Goal: Task Accomplishment & Management: Manage account settings

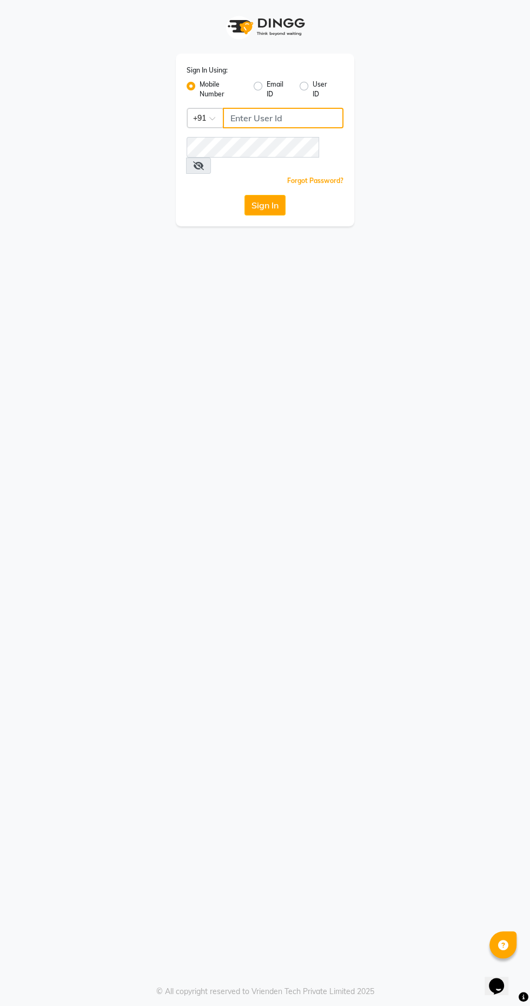
click at [257, 114] on input "Username" at bounding box center [283, 118] width 121 height 21
type input "9769573973"
click at [245, 195] on button "Sign In" at bounding box center [265, 205] width 41 height 21
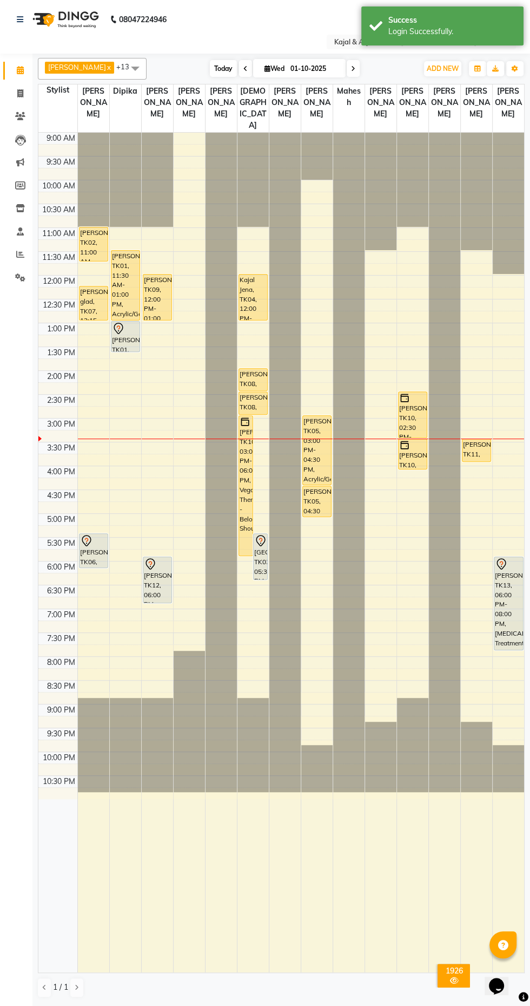
click at [213, 66] on span "Today" at bounding box center [223, 68] width 27 height 17
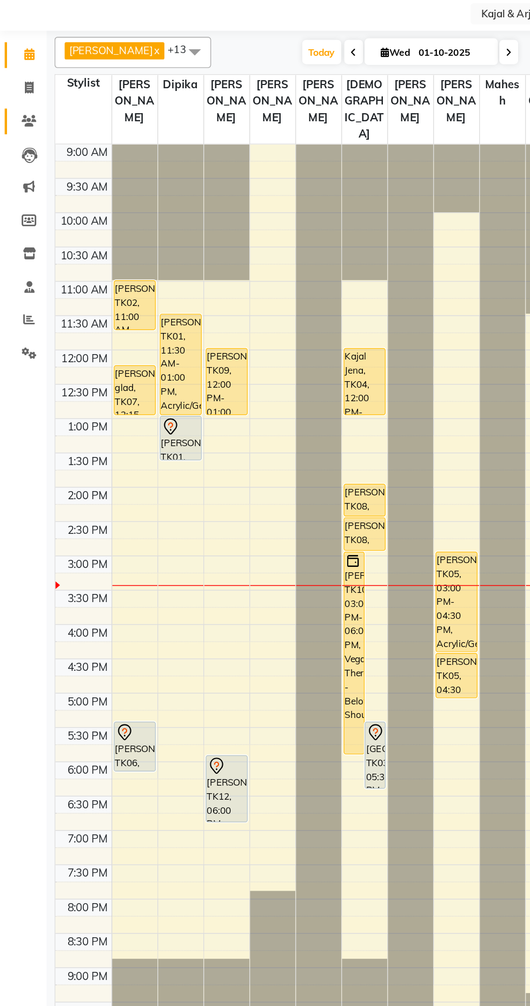
click at [18, 119] on icon at bounding box center [20, 116] width 10 height 8
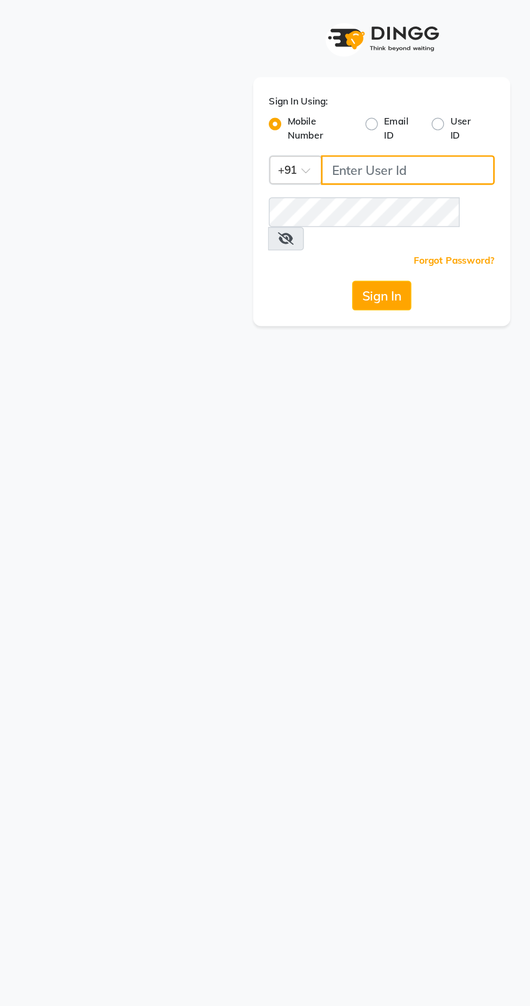
click at [248, 119] on input "Username" at bounding box center [283, 118] width 121 height 21
type input "9769573973"
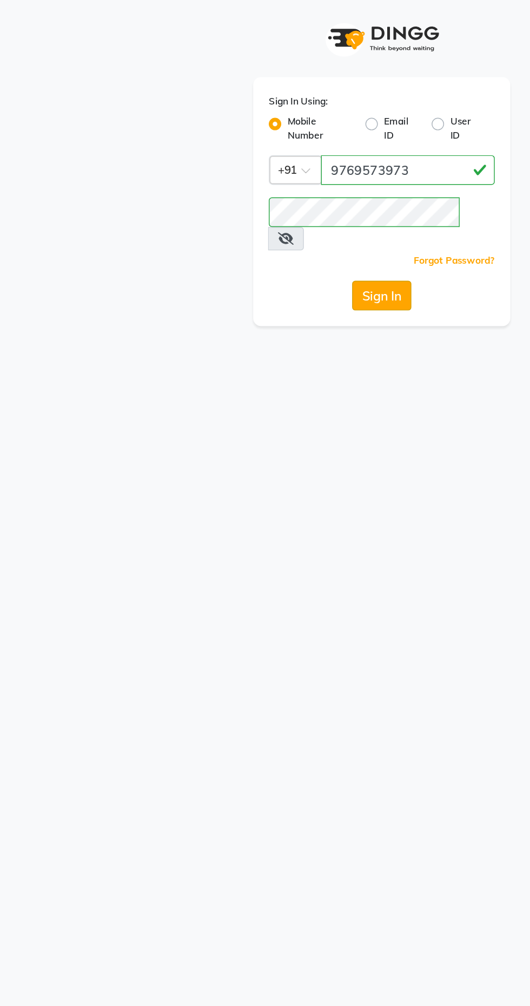
click at [256, 195] on button "Sign In" at bounding box center [265, 205] width 41 height 21
click at [276, 195] on button "Sign In" at bounding box center [265, 205] width 41 height 21
